Goal: Task Accomplishment & Management: Use online tool/utility

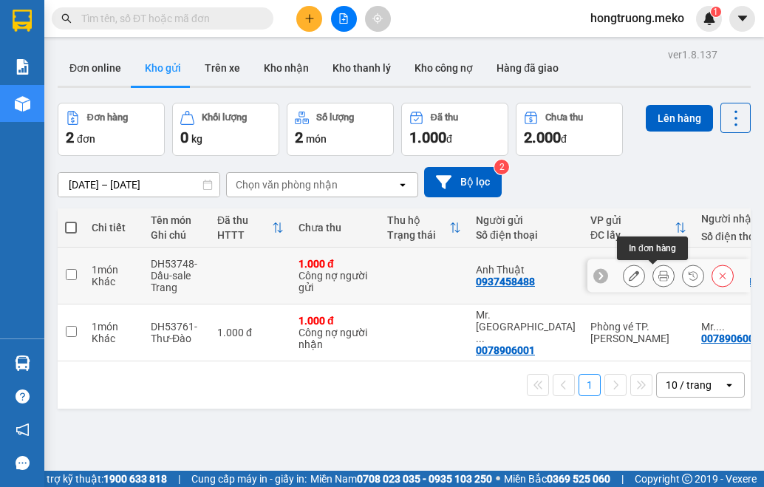
click at [659, 272] on icon at bounding box center [664, 276] width 10 height 10
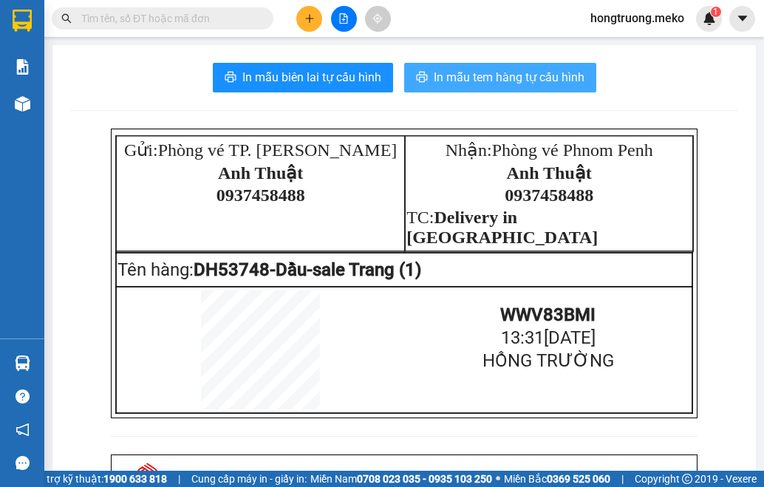
click at [489, 82] on span "In mẫu tem hàng tự cấu hình" at bounding box center [509, 77] width 151 height 18
click at [534, 78] on span "In mẫu tem hàng tự cấu hình" at bounding box center [509, 77] width 151 height 18
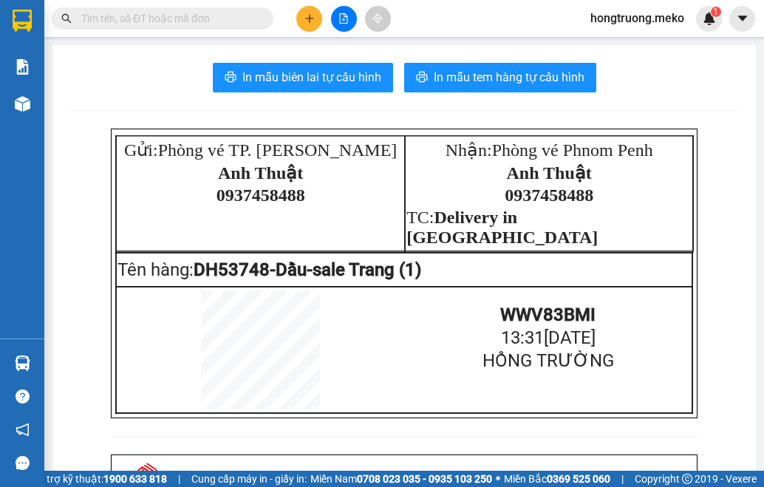
click at [670, 109] on div "In mẫu biên lai tự cấu hình In mẫu tem hàng tự cấu hình Gửi: Phòng vé TP. [GEOG…" at bounding box center [404, 451] width 704 height 813
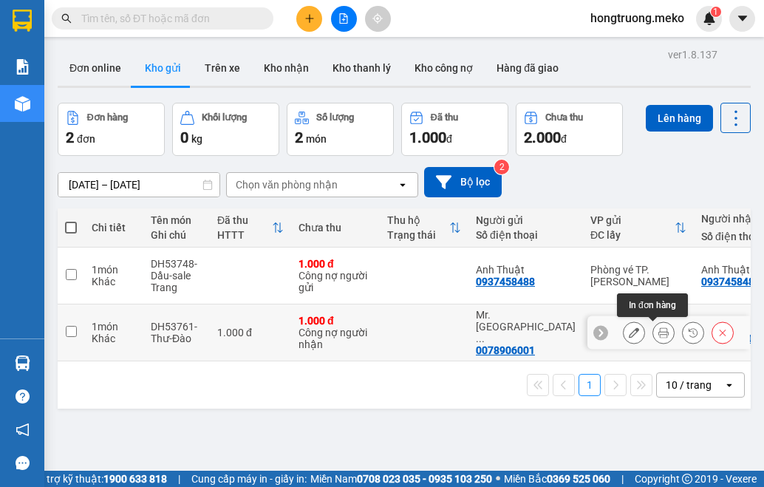
click at [659, 335] on icon at bounding box center [664, 332] width 10 height 10
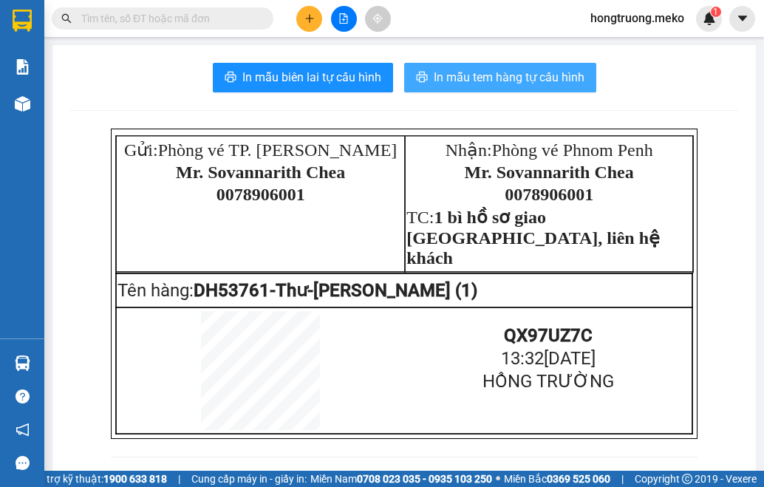
click at [512, 79] on span "In mẫu tem hàng tự cấu hình" at bounding box center [509, 77] width 151 height 18
